Goal: Information Seeking & Learning: Check status

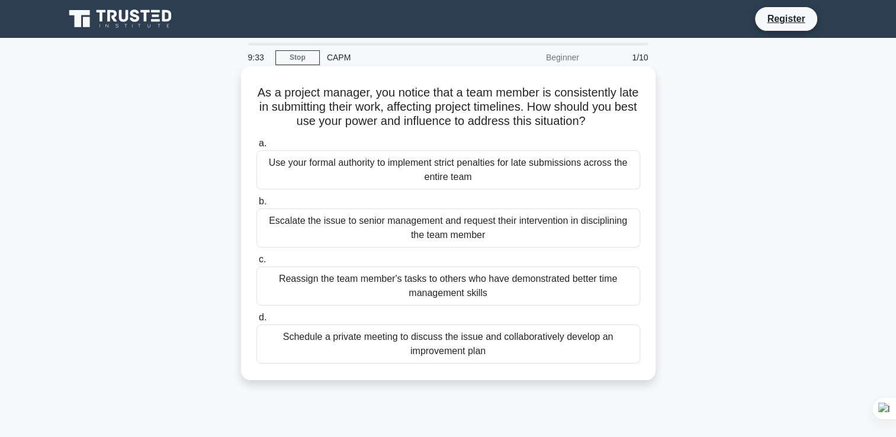
click at [473, 343] on div "Schedule a private meeting to discuss the issue and collaboratively develop an …" at bounding box center [448, 343] width 384 height 39
click at [256, 321] on input "d. Schedule a private meeting to discuss the issue and collaboratively develop …" at bounding box center [256, 318] width 0 height 8
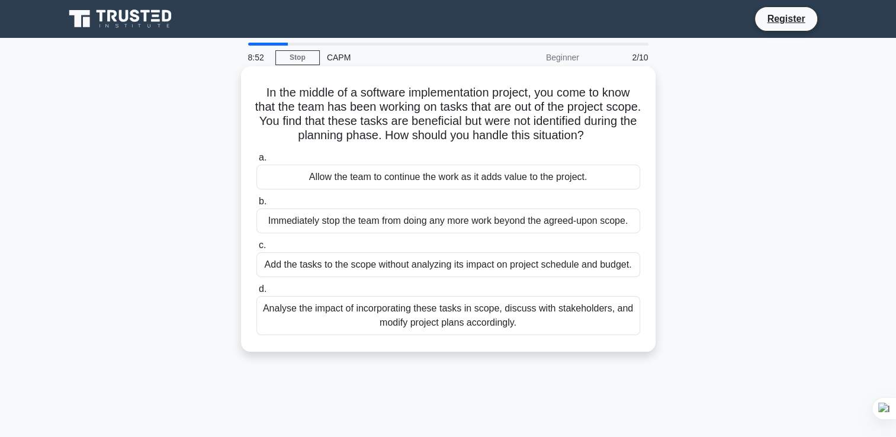
click at [395, 319] on div "Analyse the impact of incorporating these tasks in scope, discuss with stakehol…" at bounding box center [448, 315] width 384 height 39
click at [256, 293] on input "d. Analyse the impact of incorporating these tasks in scope, discuss with stake…" at bounding box center [256, 289] width 0 height 8
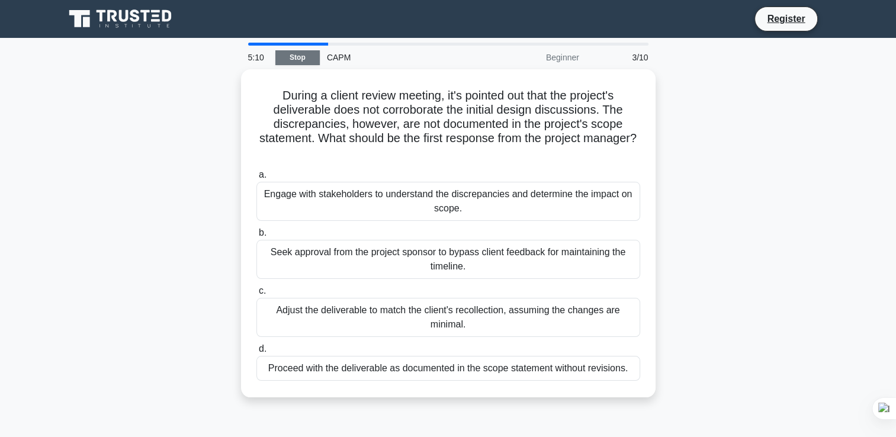
click at [287, 57] on link "Stop" at bounding box center [297, 57] width 44 height 15
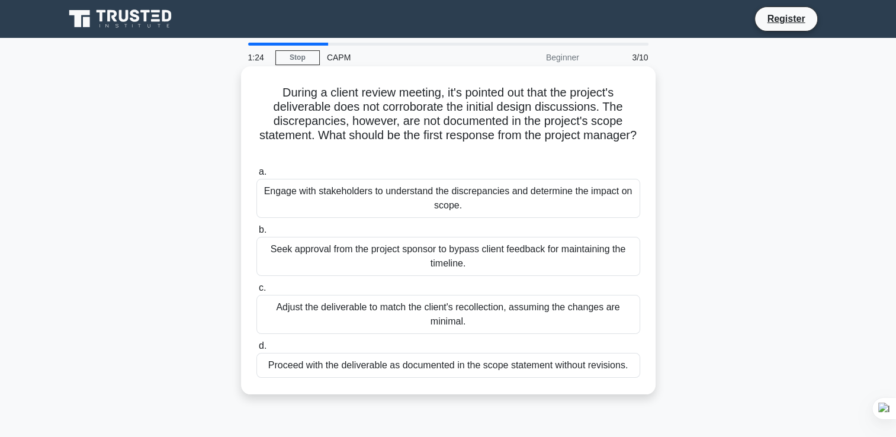
click at [419, 197] on div "Engage with stakeholders to understand the discrepancies and determine the impa…" at bounding box center [448, 198] width 384 height 39
click at [256, 176] on input "a. Engage with stakeholders to understand the discrepancies and determine the i…" at bounding box center [256, 172] width 0 height 8
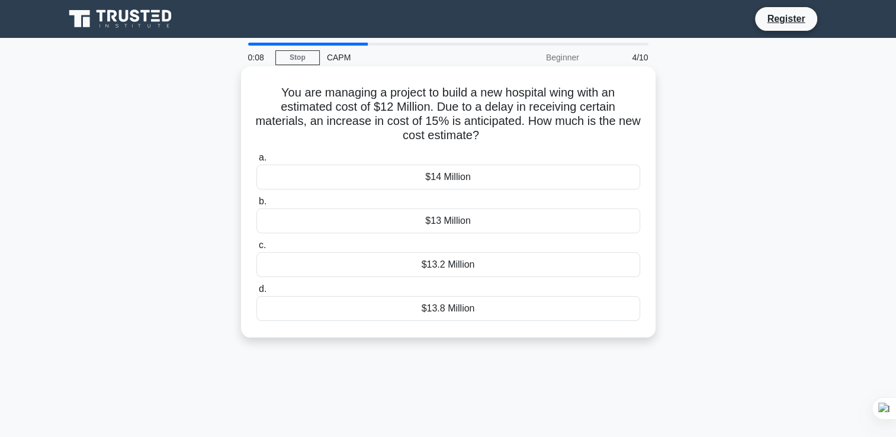
click at [465, 315] on div "$13.8 Million" at bounding box center [448, 308] width 384 height 25
click at [256, 293] on input "d. $13.8 Million" at bounding box center [256, 289] width 0 height 8
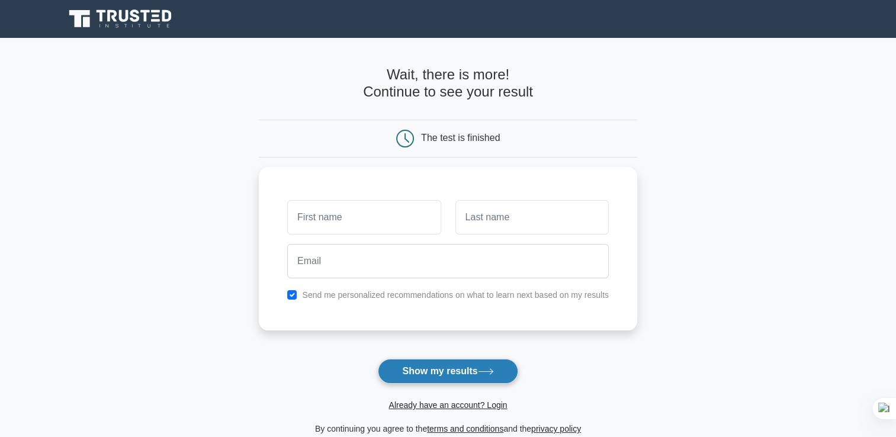
click at [427, 369] on button "Show my results" at bounding box center [448, 371] width 140 height 25
click at [348, 214] on input "text" at bounding box center [363, 214] width 153 height 34
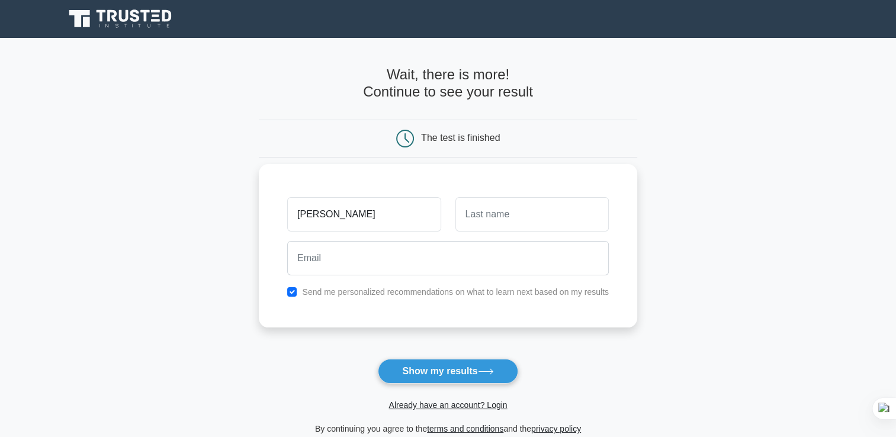
type input "Marlese"
click at [474, 211] on input "text" at bounding box center [531, 214] width 153 height 34
type input "Palmer"
click at [293, 294] on input "checkbox" at bounding box center [291, 291] width 9 height 9
checkbox input "false"
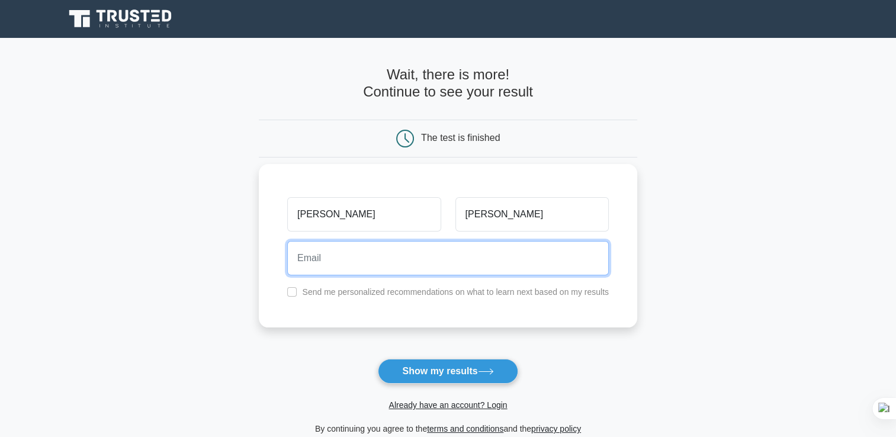
click at [320, 267] on input "email" at bounding box center [447, 258] width 321 height 34
type input "marlese.palmer@yahoo.com"
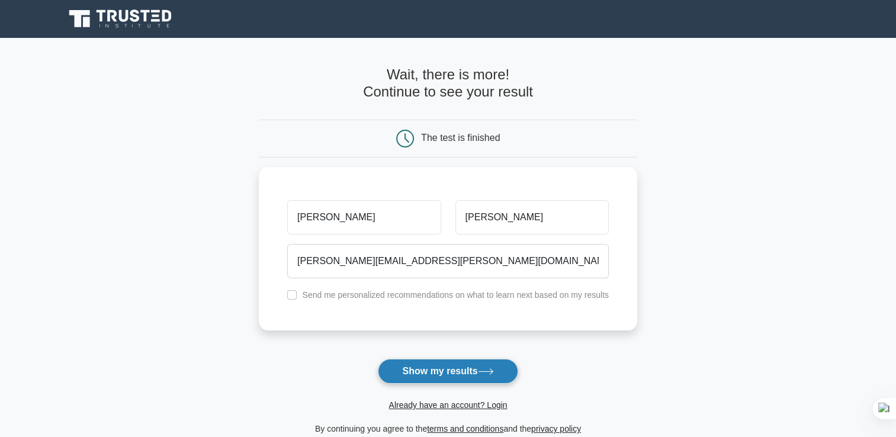
click at [489, 371] on icon at bounding box center [486, 371] width 16 height 7
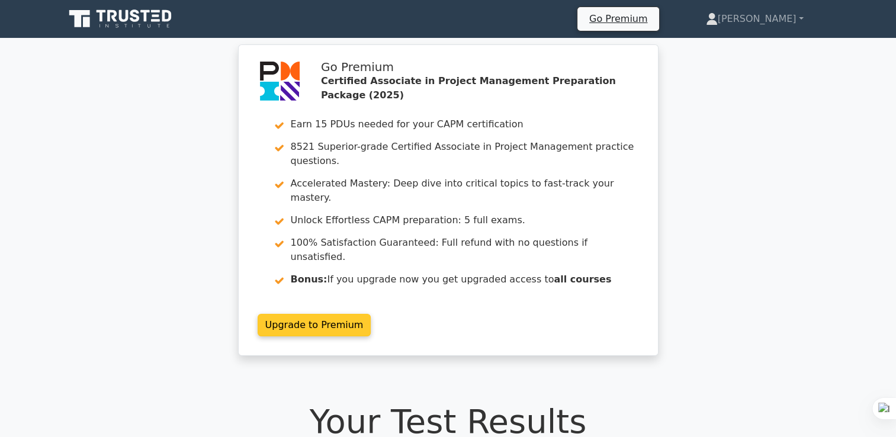
click at [333, 314] on link "Upgrade to Premium" at bounding box center [315, 325] width 114 height 22
